Goal: Information Seeking & Learning: Learn about a topic

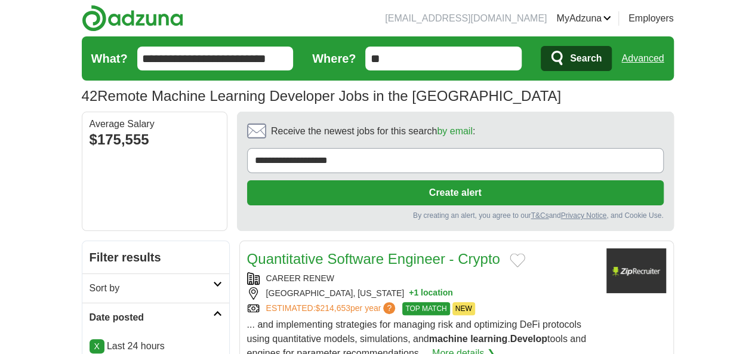
click at [90, 339] on link "X" at bounding box center [97, 346] width 15 height 14
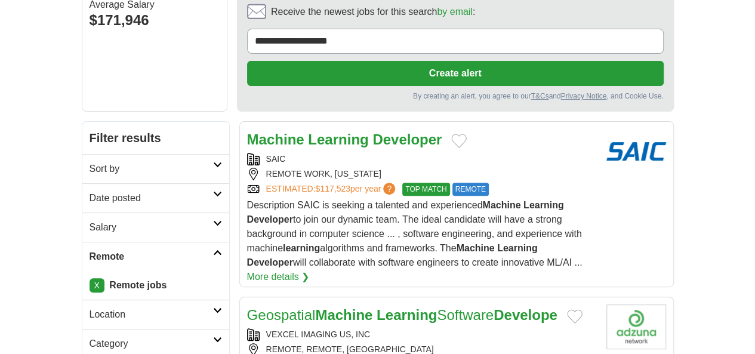
click at [90, 191] on h2 "Date posted" at bounding box center [152, 198] width 124 height 14
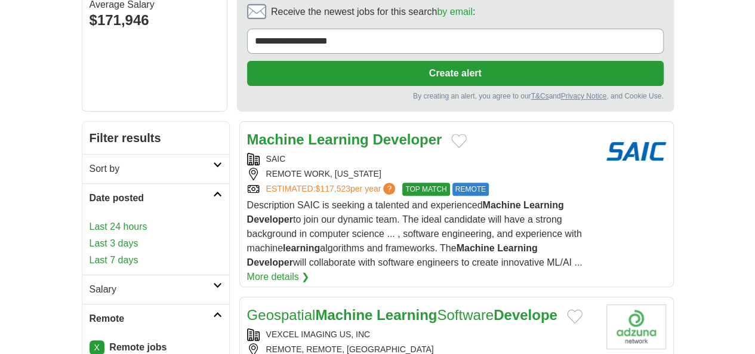
click at [90, 236] on link "Last 3 days" at bounding box center [156, 243] width 133 height 14
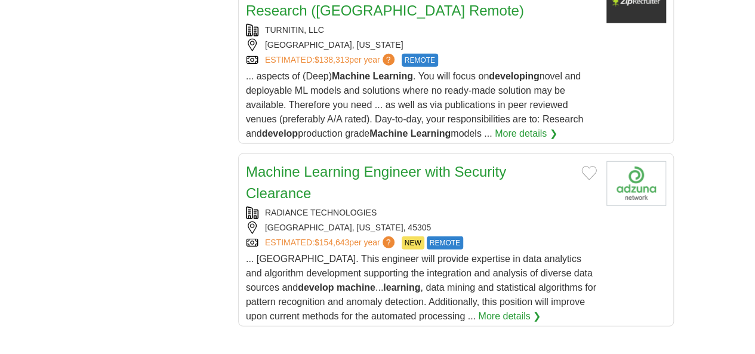
scroll to position [1732, 0]
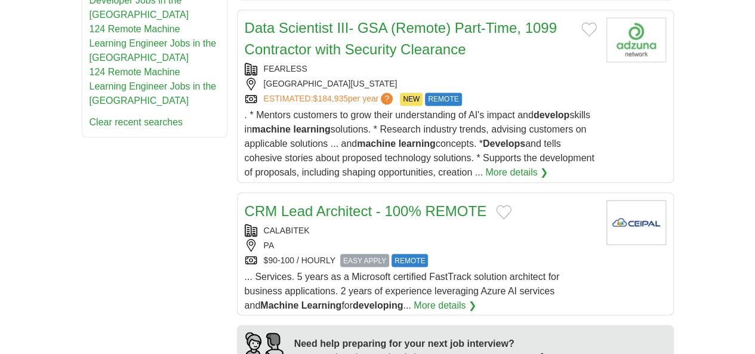
scroll to position [1015, 0]
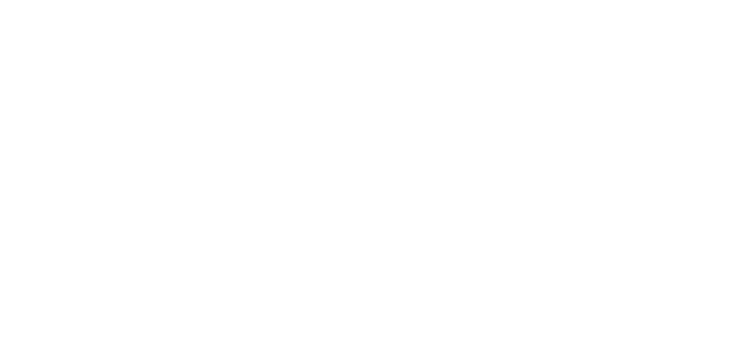
scroll to position [2150, 0]
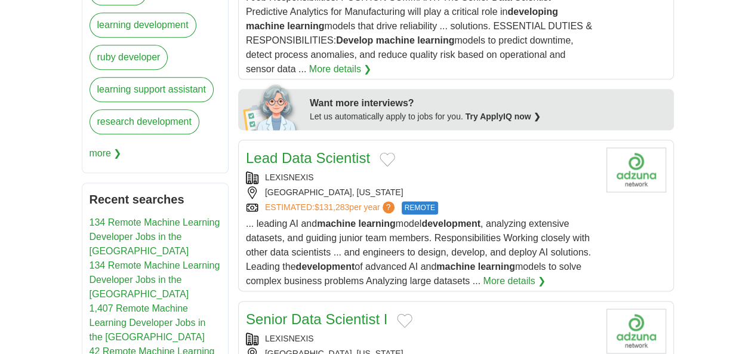
scroll to position [836, 0]
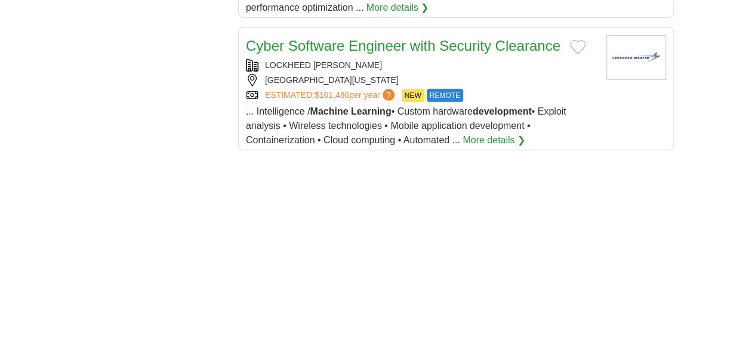
scroll to position [1791, 0]
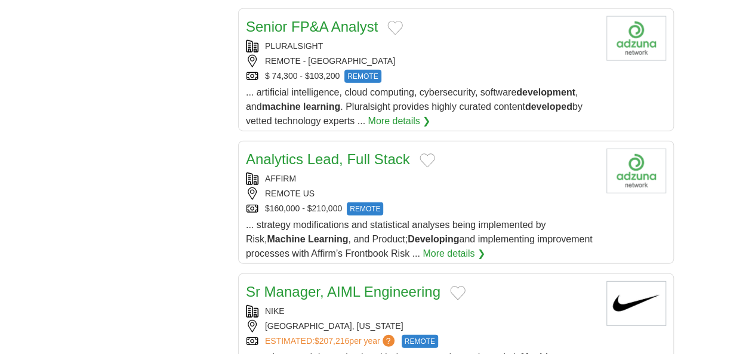
scroll to position [1553, 0]
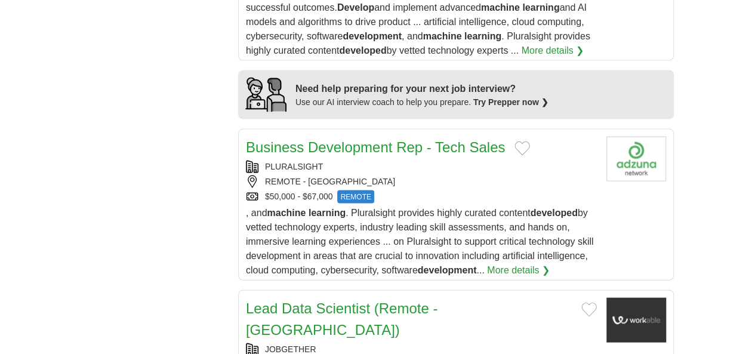
scroll to position [1194, 0]
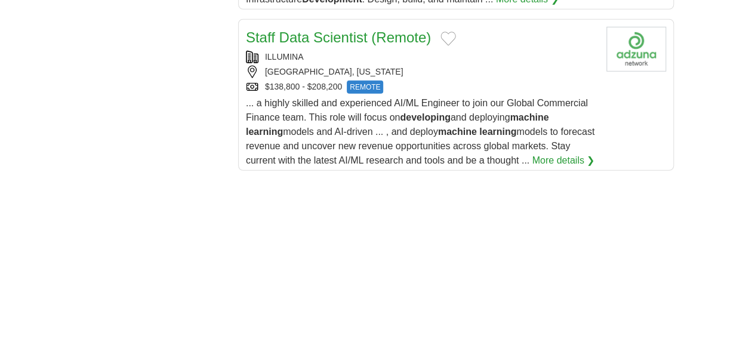
scroll to position [1433, 0]
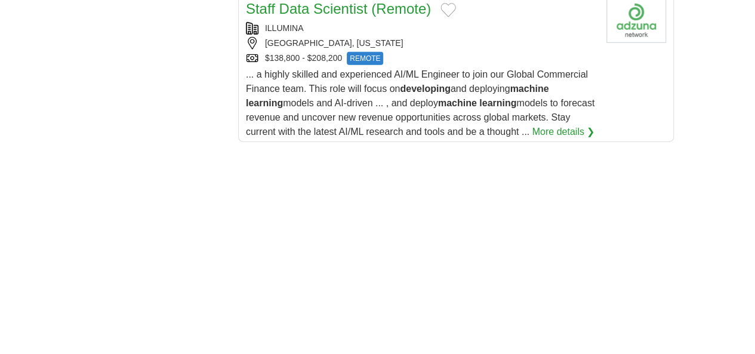
scroll to position [1851, 0]
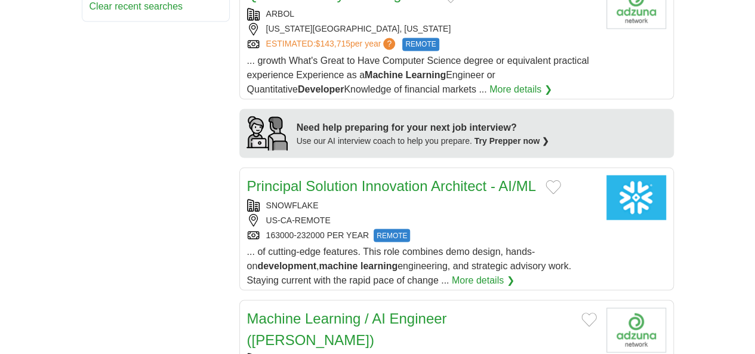
scroll to position [1135, 0]
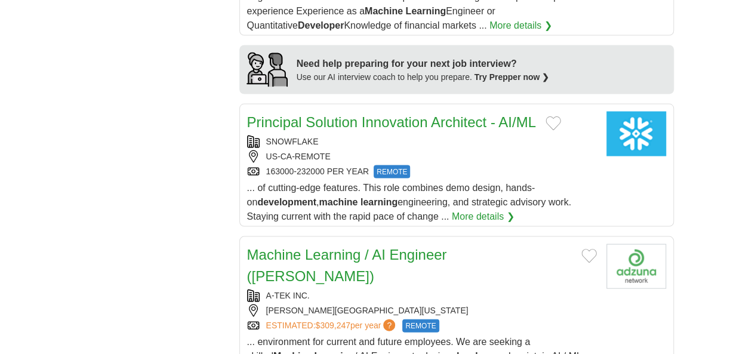
click at [330, 337] on span "... environment for current and future employees. We are seeking a skilled Mach…" at bounding box center [414, 356] width 335 height 39
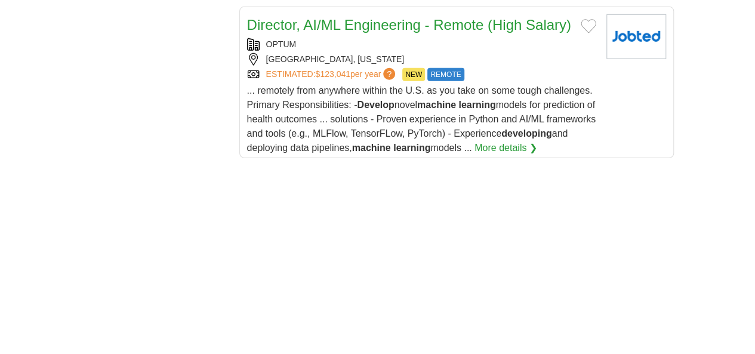
scroll to position [1791, 0]
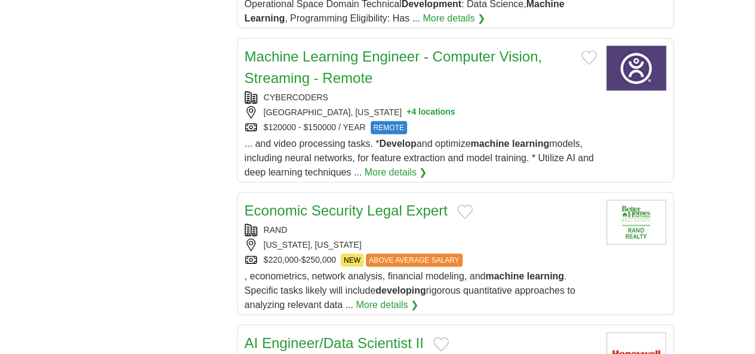
scroll to position [1493, 0]
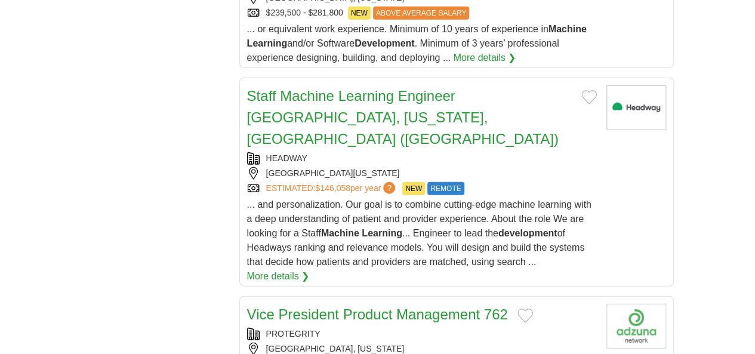
scroll to position [1553, 0]
